Goal: Find contact information: Find contact information

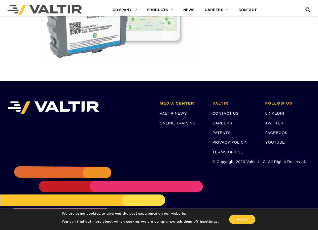
scroll to position [1429, 0]
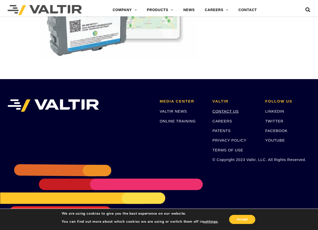
click at [231, 111] on link "CONTACT US" at bounding box center [226, 111] width 26 height 4
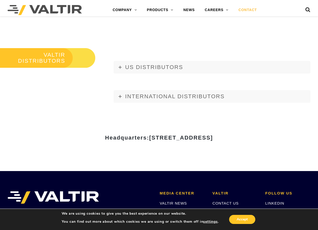
scroll to position [551, 0]
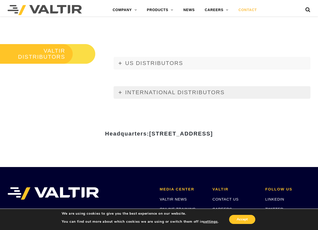
click at [157, 93] on span "INTERNATIONAL DISTRIBUTORS" at bounding box center [174, 92] width 99 height 6
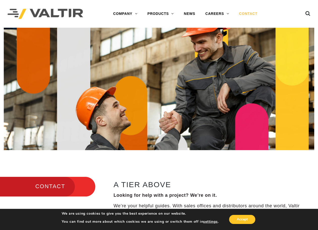
click at [244, 11] on link "CONTACT" at bounding box center [248, 14] width 28 height 10
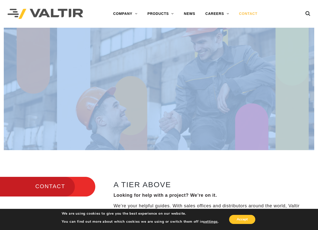
drag, startPoint x: 318, startPoint y: 27, endPoint x: 316, endPoint y: 42, distance: 15.2
click at [307, 38] on img at bounding box center [159, 89] width 311 height 122
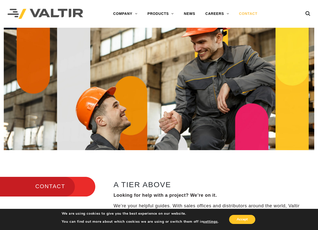
click at [313, 25] on div "Menu COMPANY ABOUT VALTIR OUR HISTORY RENTALS INTERNATIONAL PRODUCTS BARRICADES…" at bounding box center [159, 14] width 311 height 28
